Goal: Find specific page/section: Find specific page/section

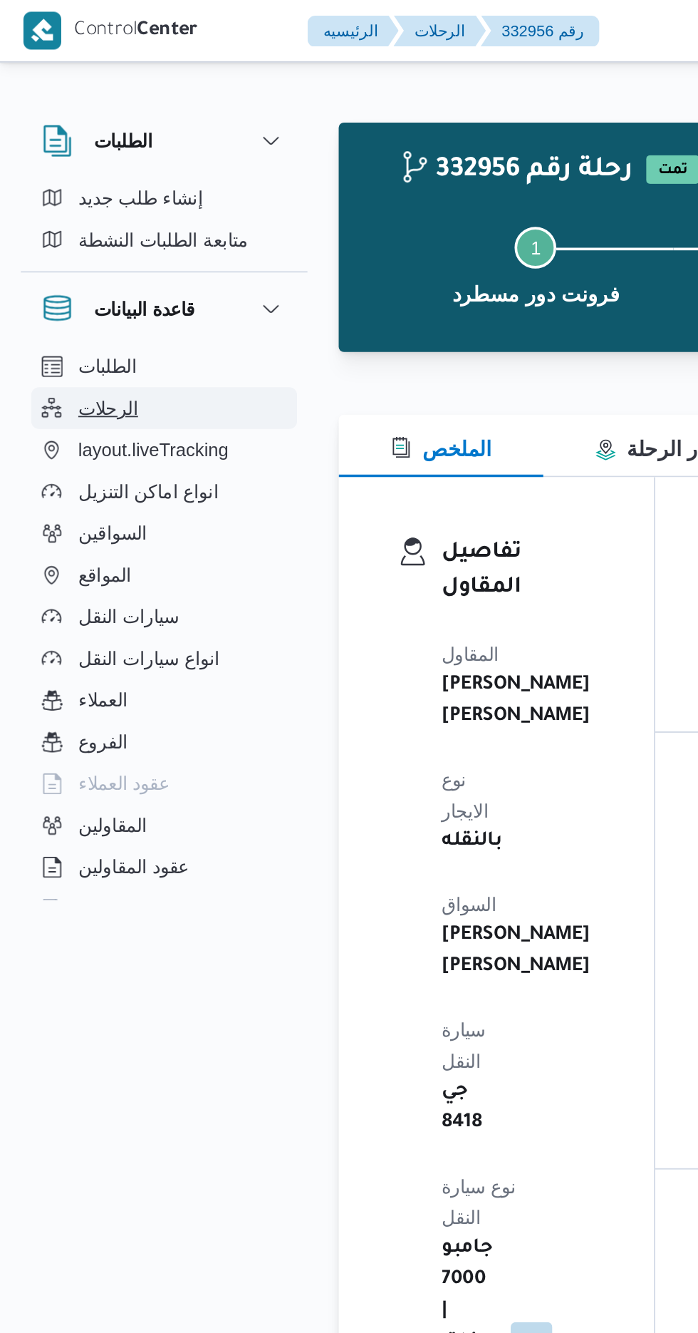
click at [79, 213] on button "الرحلات" at bounding box center [89, 223] width 145 height 23
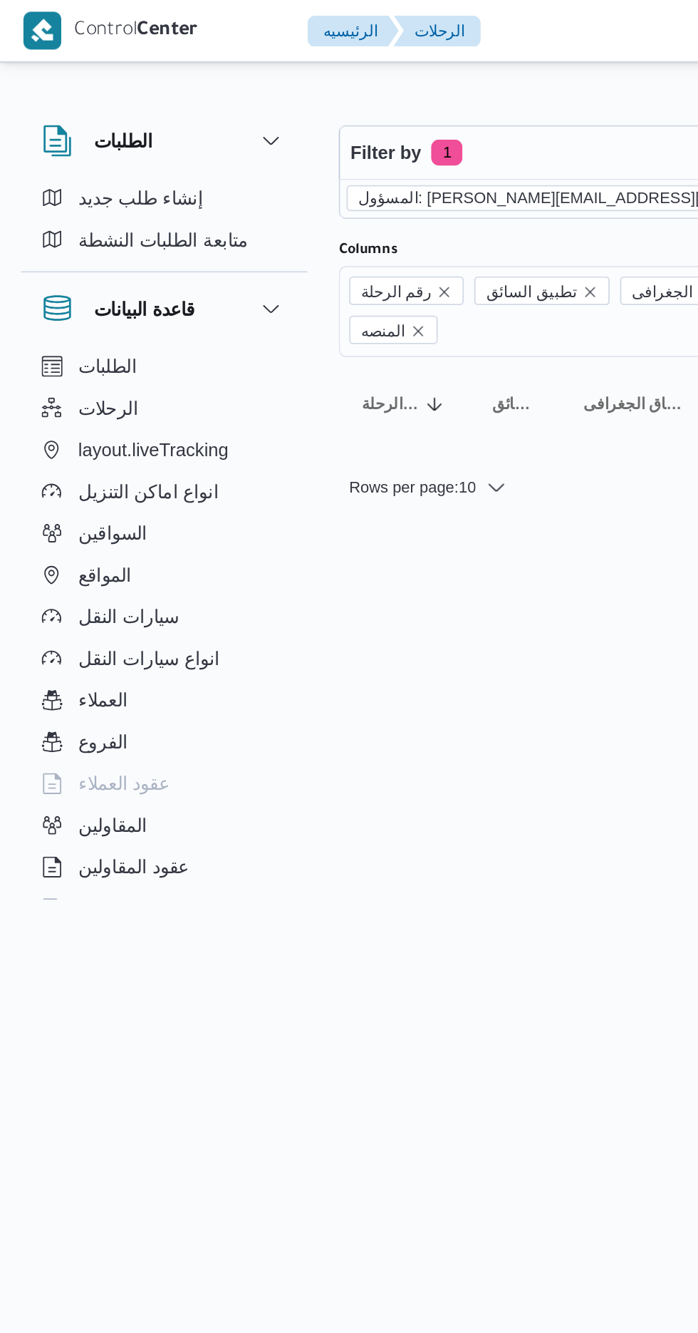
click at [452, 108] on icon "remove selected entity" at bounding box center [456, 108] width 9 height 9
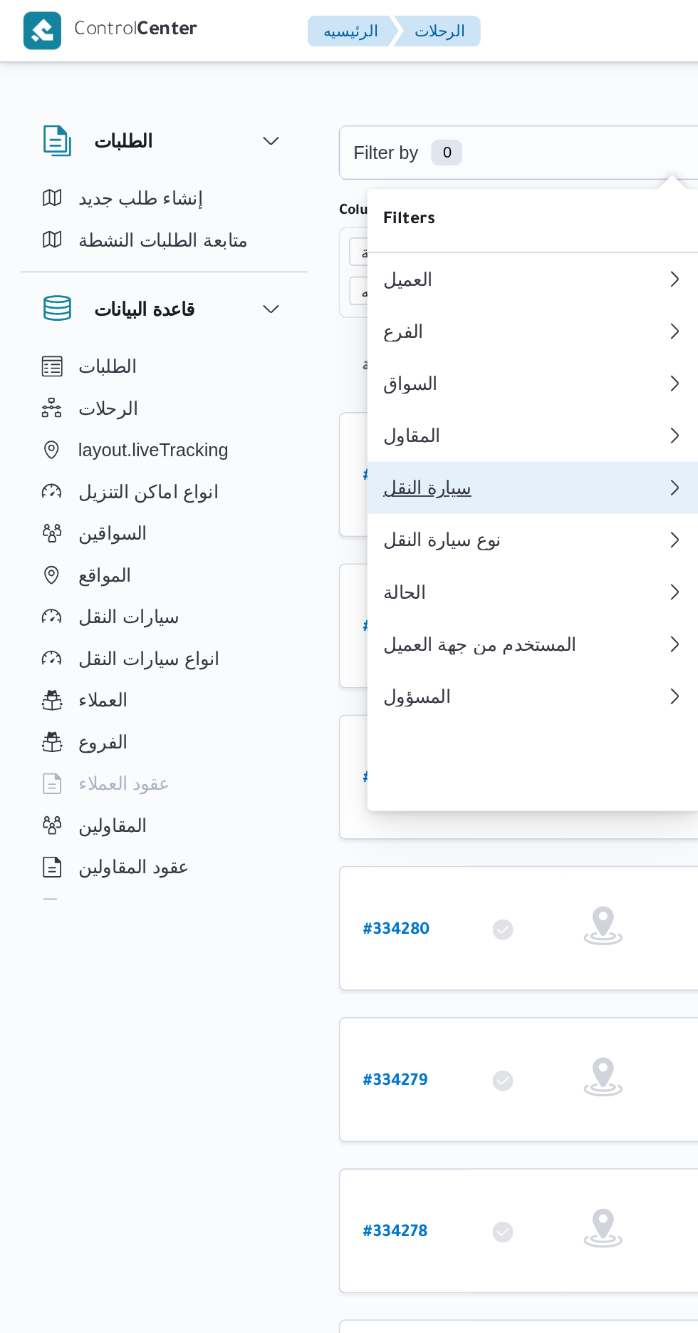
click at [288, 272] on div "سيارة النقل" at bounding box center [287, 266] width 154 height 11
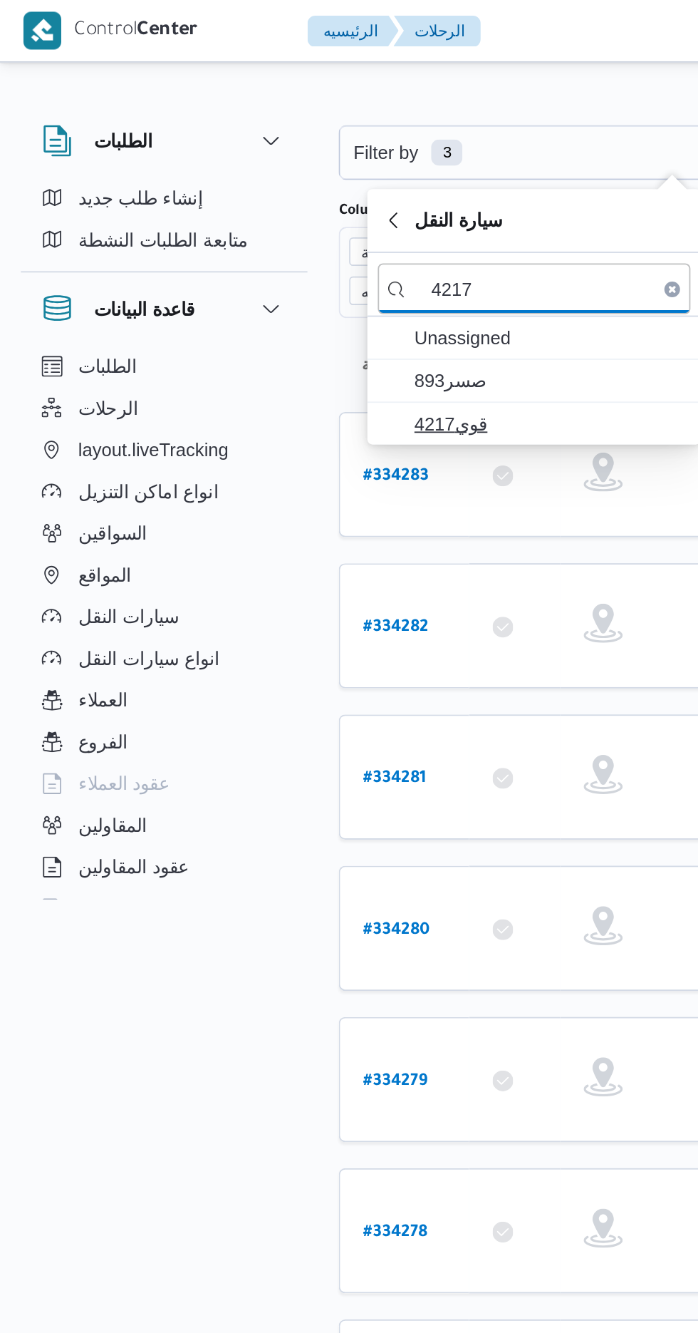
type input "4217"
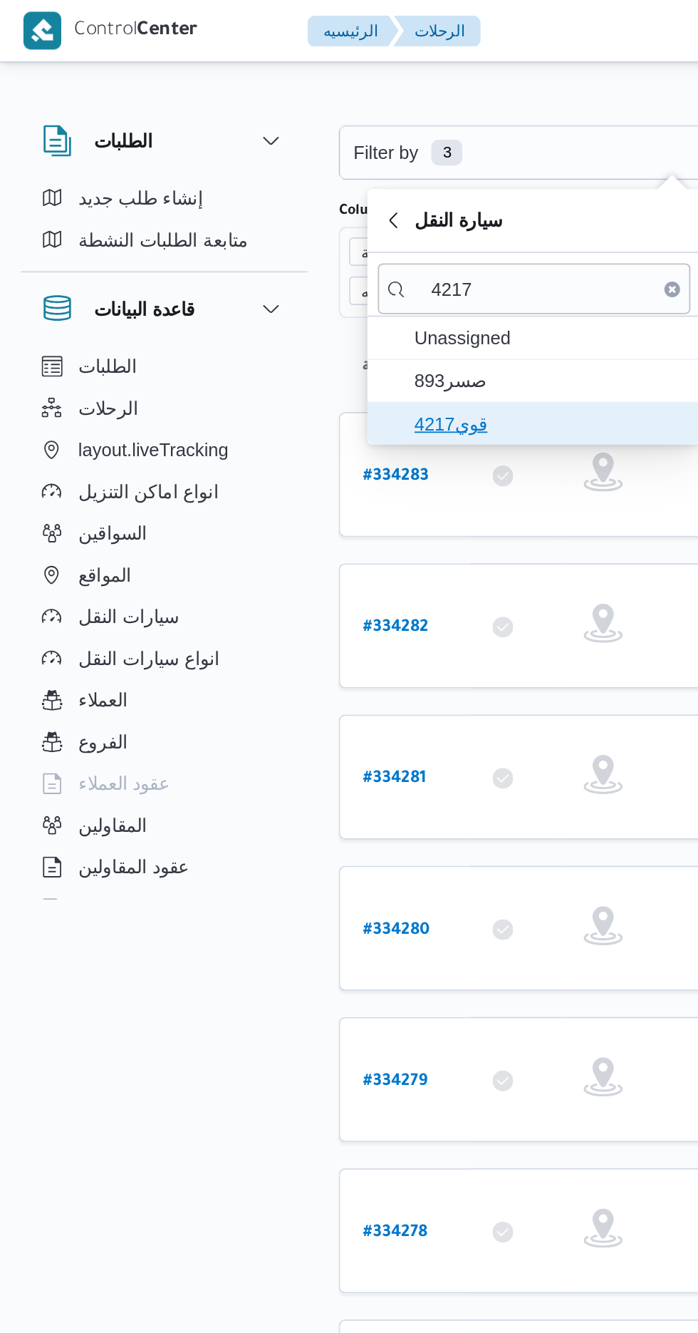
click at [291, 229] on span "قوي4217" at bounding box center [301, 231] width 148 height 17
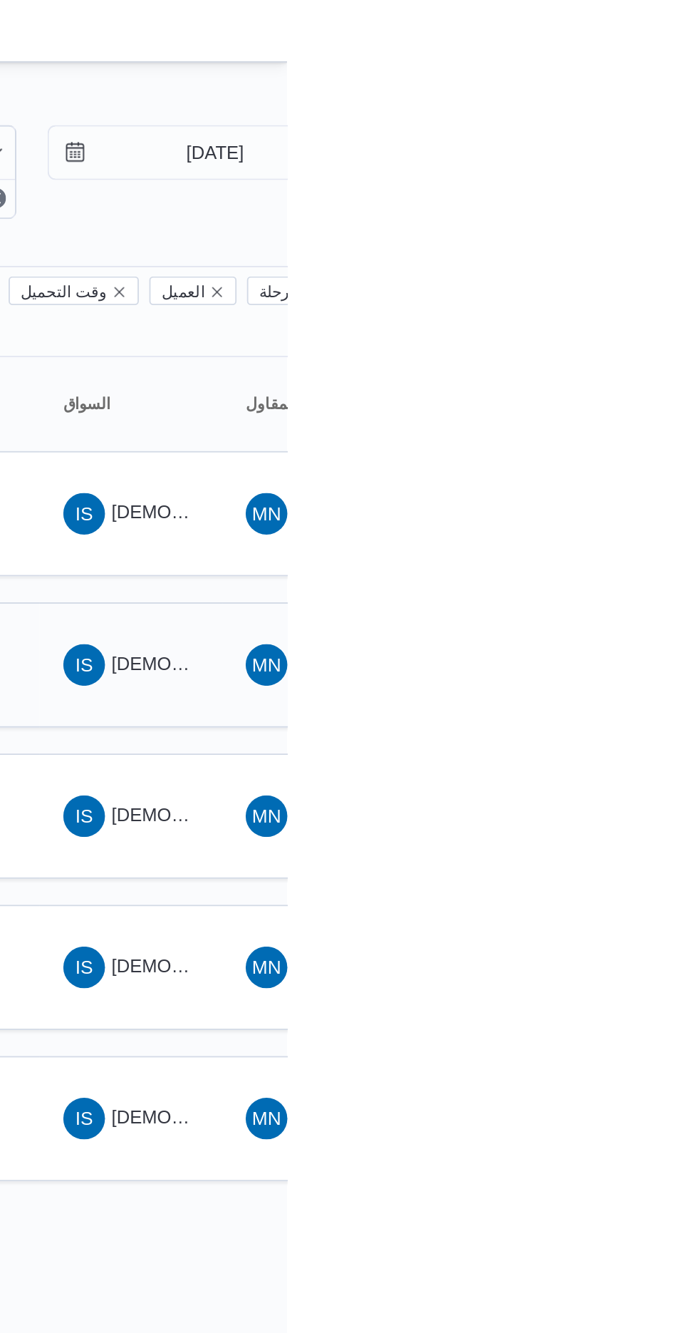
click at [611, 352] on span "IS [DEMOGRAPHIC_DATA][PERSON_NAME]" at bounding box center [613, 363] width 74 height 23
